Goal: Task Accomplishment & Management: Complete application form

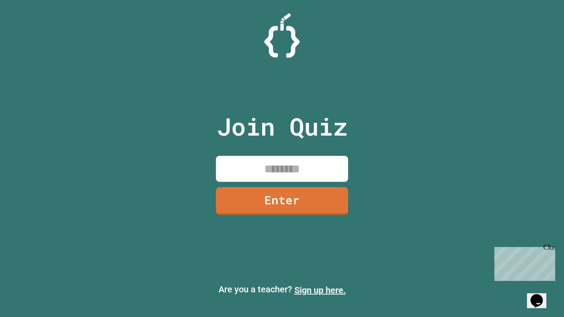
click at [320, 291] on link "Sign up here." at bounding box center [321, 290] width 52 height 11
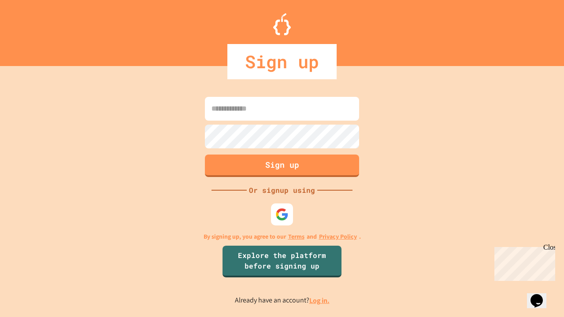
click at [320, 301] on link "Log in." at bounding box center [320, 300] width 20 height 9
